Goal: Information Seeking & Learning: Find specific fact

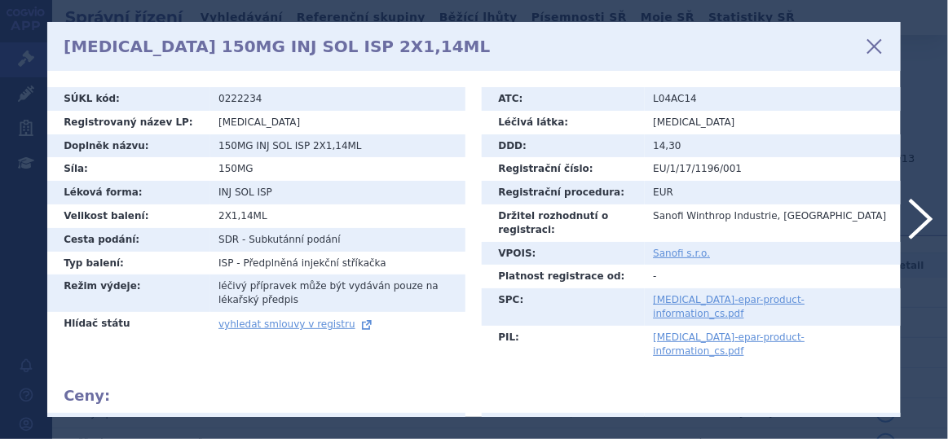
click at [864, 51] on div "KEVZARA 150MG INJ SOL ISP 2X1,14ML zavřít" at bounding box center [474, 46] width 854 height 49
click at [873, 47] on icon at bounding box center [875, 47] width 28 height 28
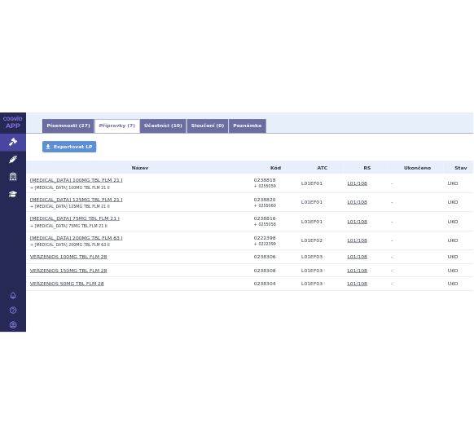
scroll to position [278, 0]
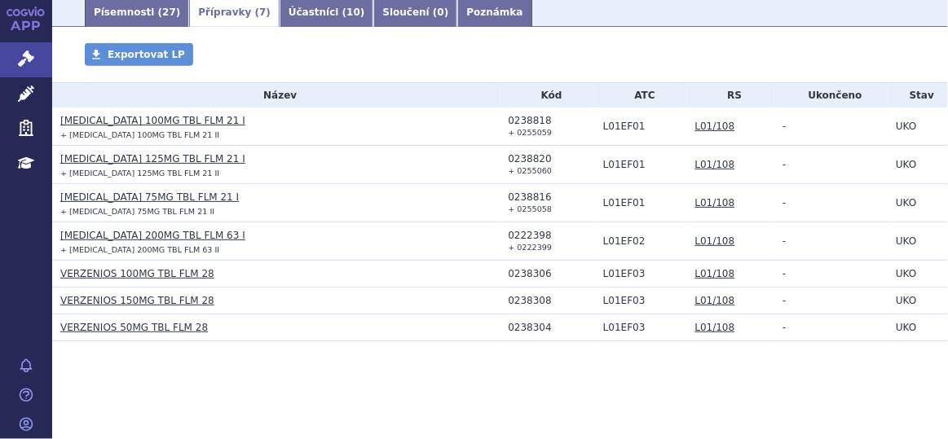
click at [518, 120] on div "0238818" at bounding box center [552, 120] width 87 height 11
copy div "0238818"
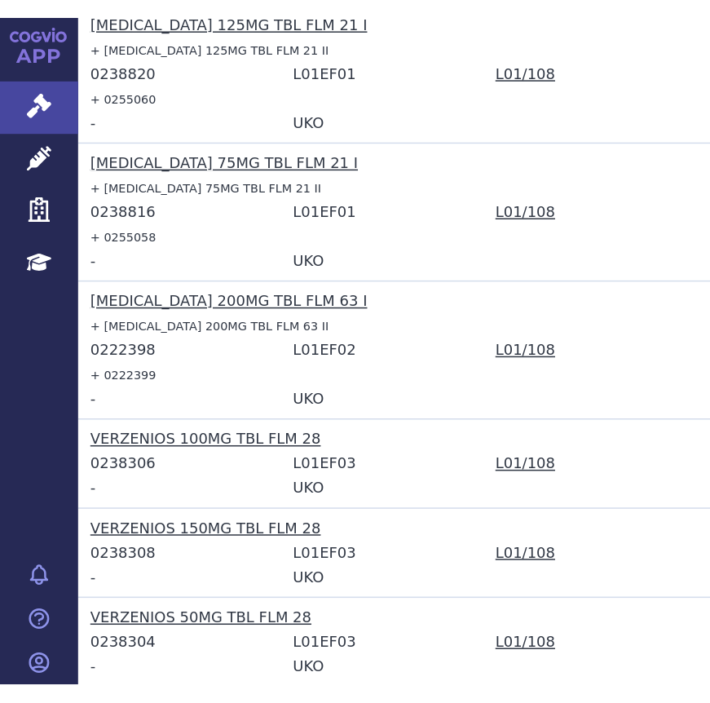
scroll to position [583, 0]
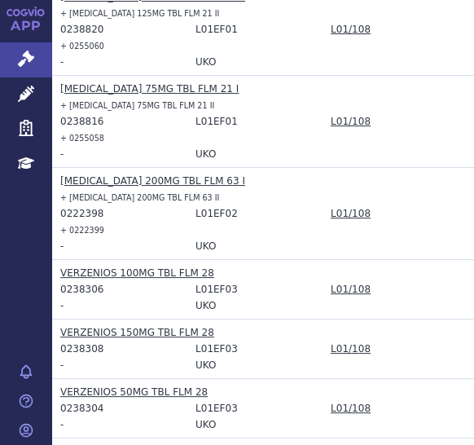
click at [84, 205] on div "0222398" at bounding box center [127, 213] width 135 height 16
copy div "0222398"
click at [84, 281] on div "0238306" at bounding box center [127, 289] width 135 height 16
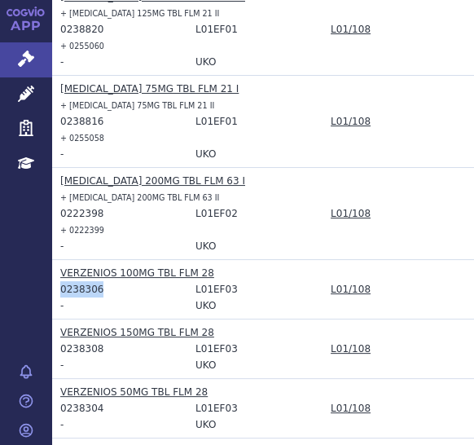
copy div "0238306"
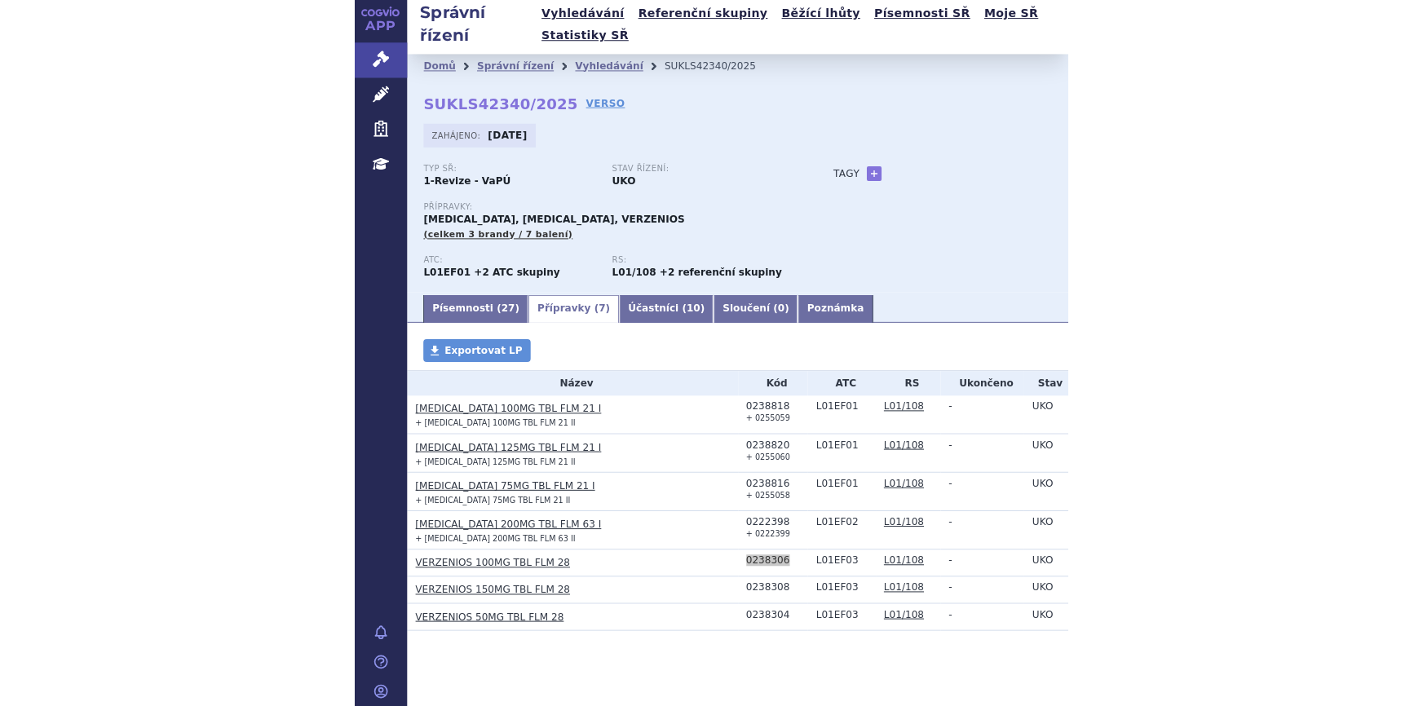
scroll to position [1, 0]
